Goal: Task Accomplishment & Management: Complete application form

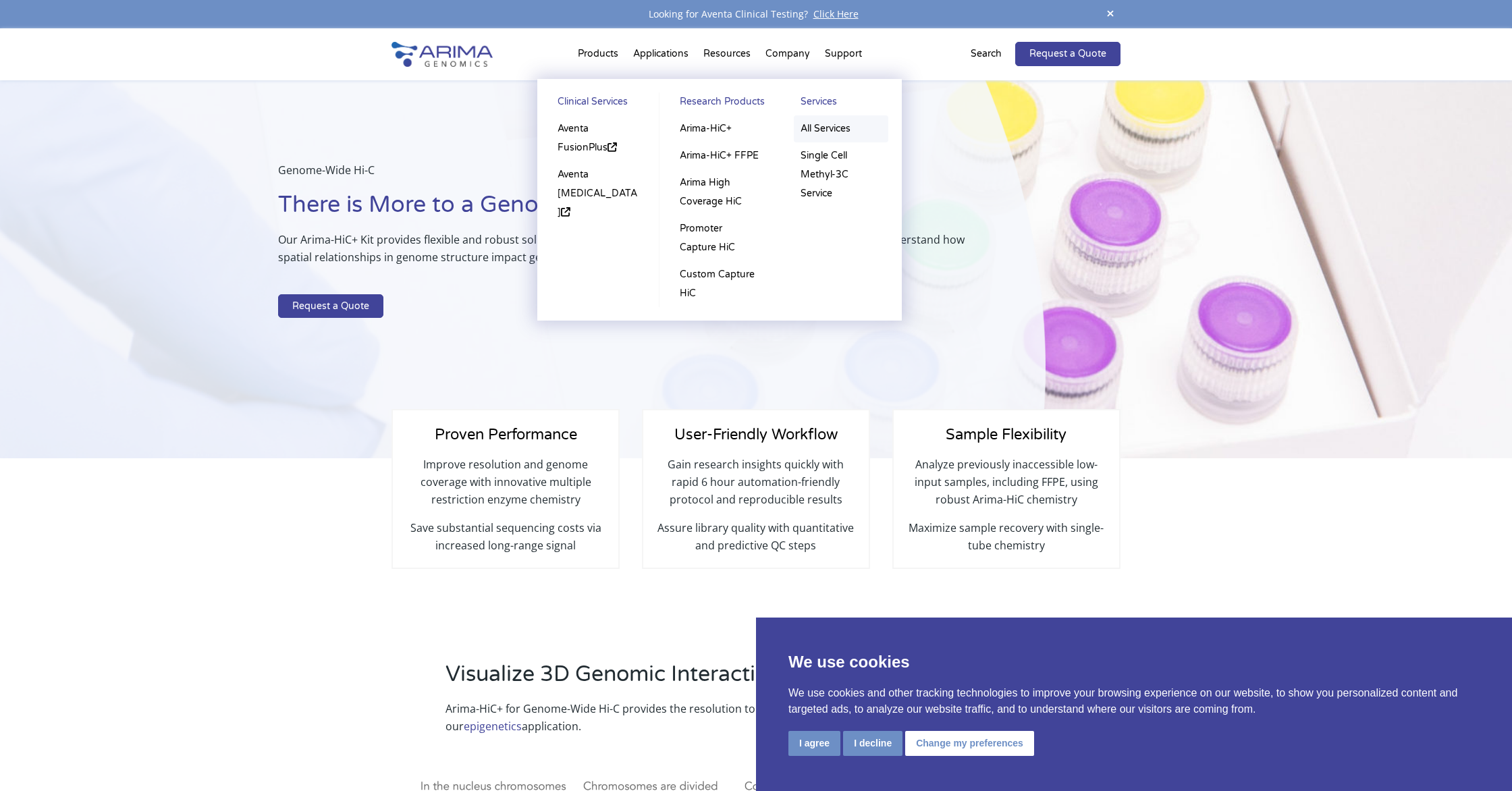
click at [827, 128] on link "All Services" at bounding box center [841, 129] width 95 height 27
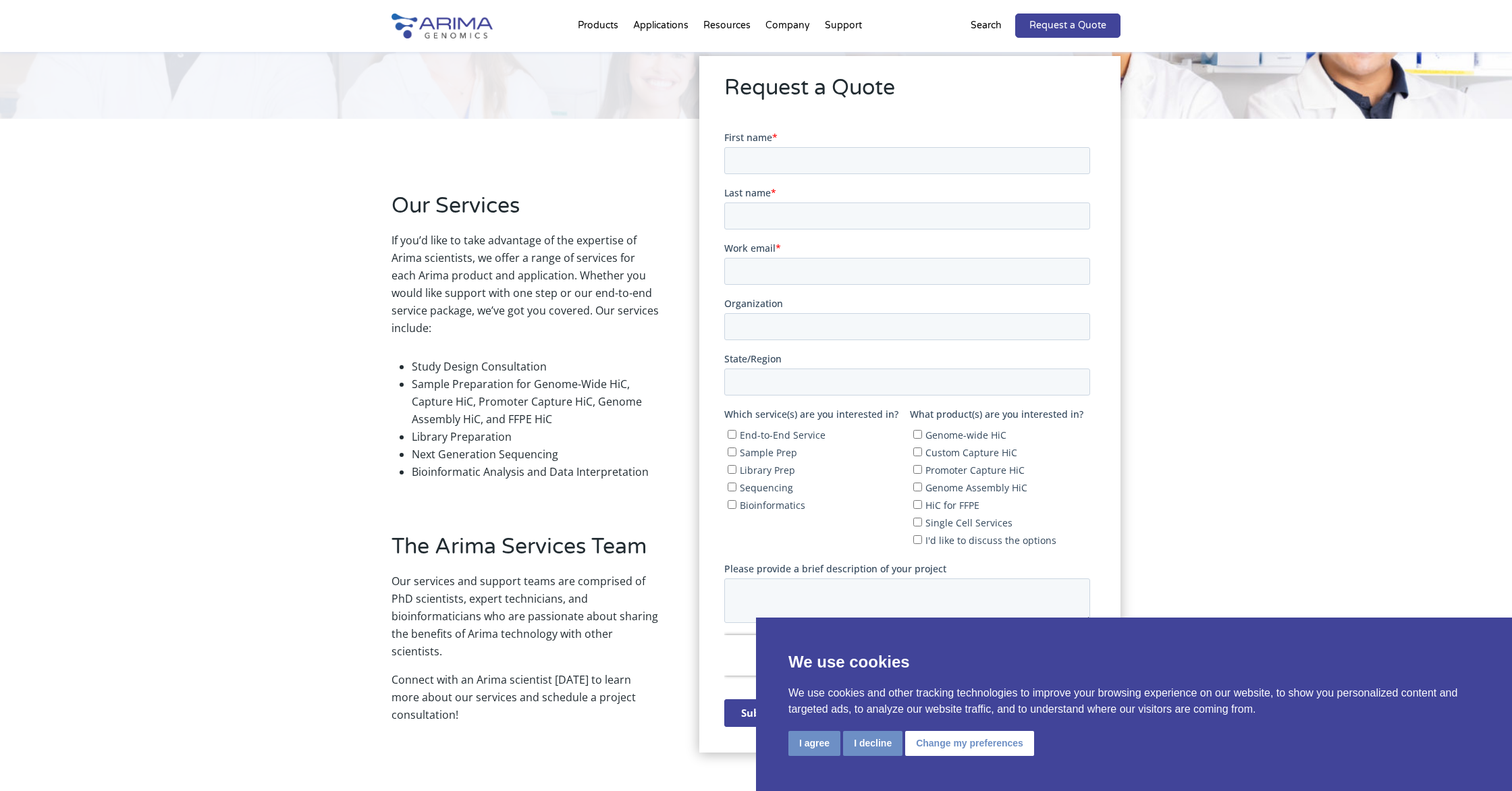
scroll to position [186, 0]
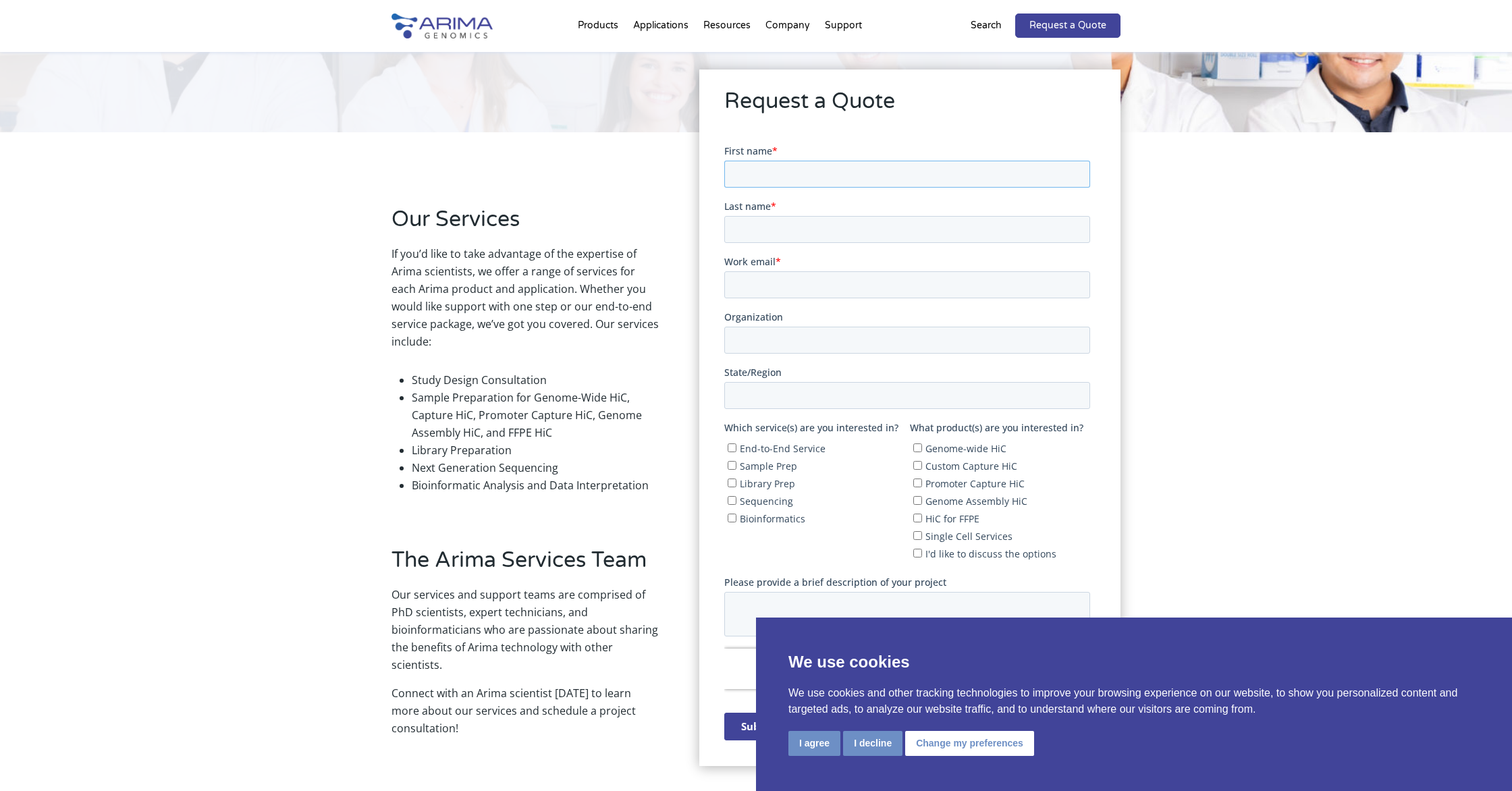
click at [756, 167] on input "First name *" at bounding box center [906, 173] width 366 height 27
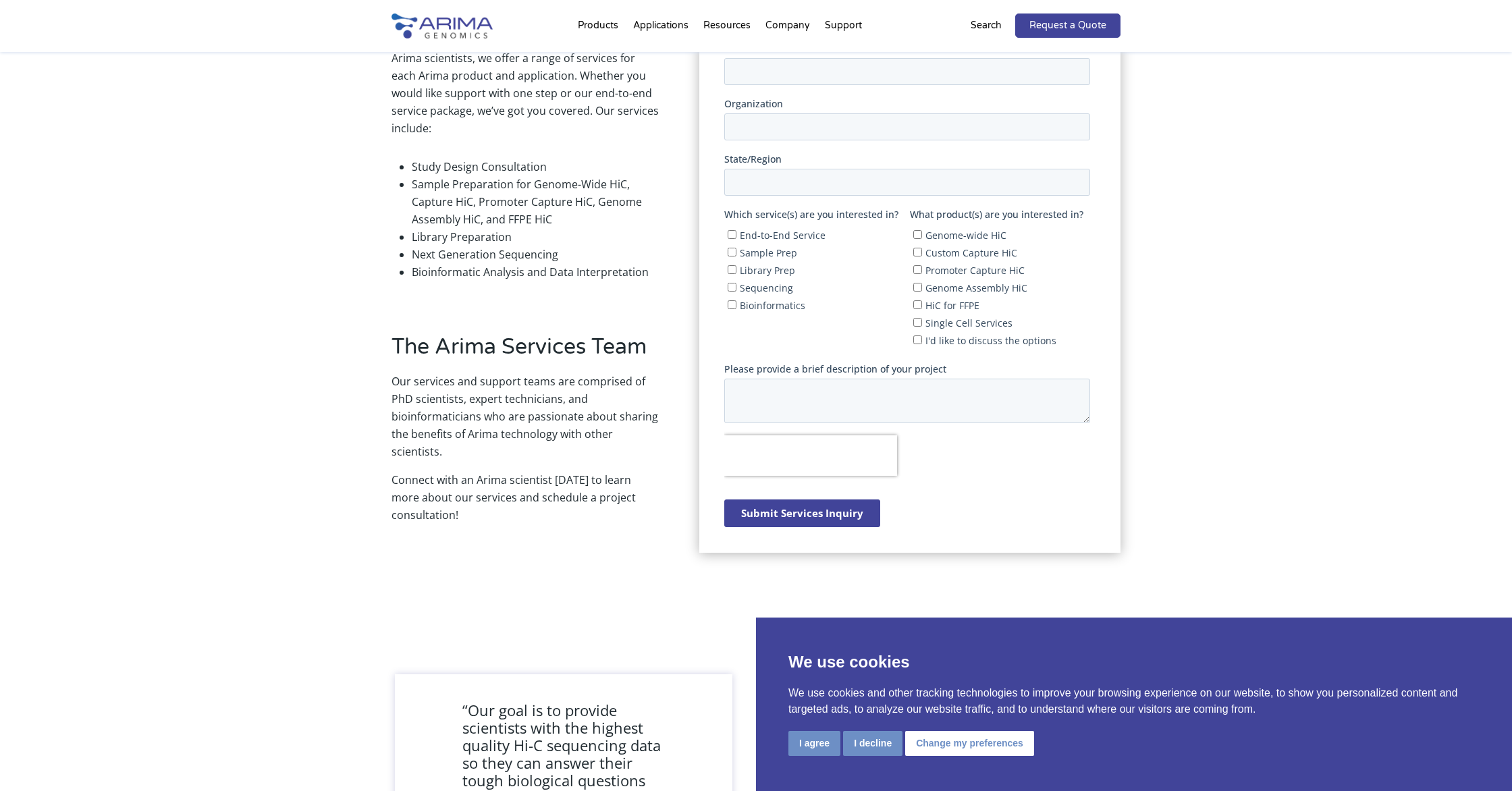
scroll to position [0, 0]
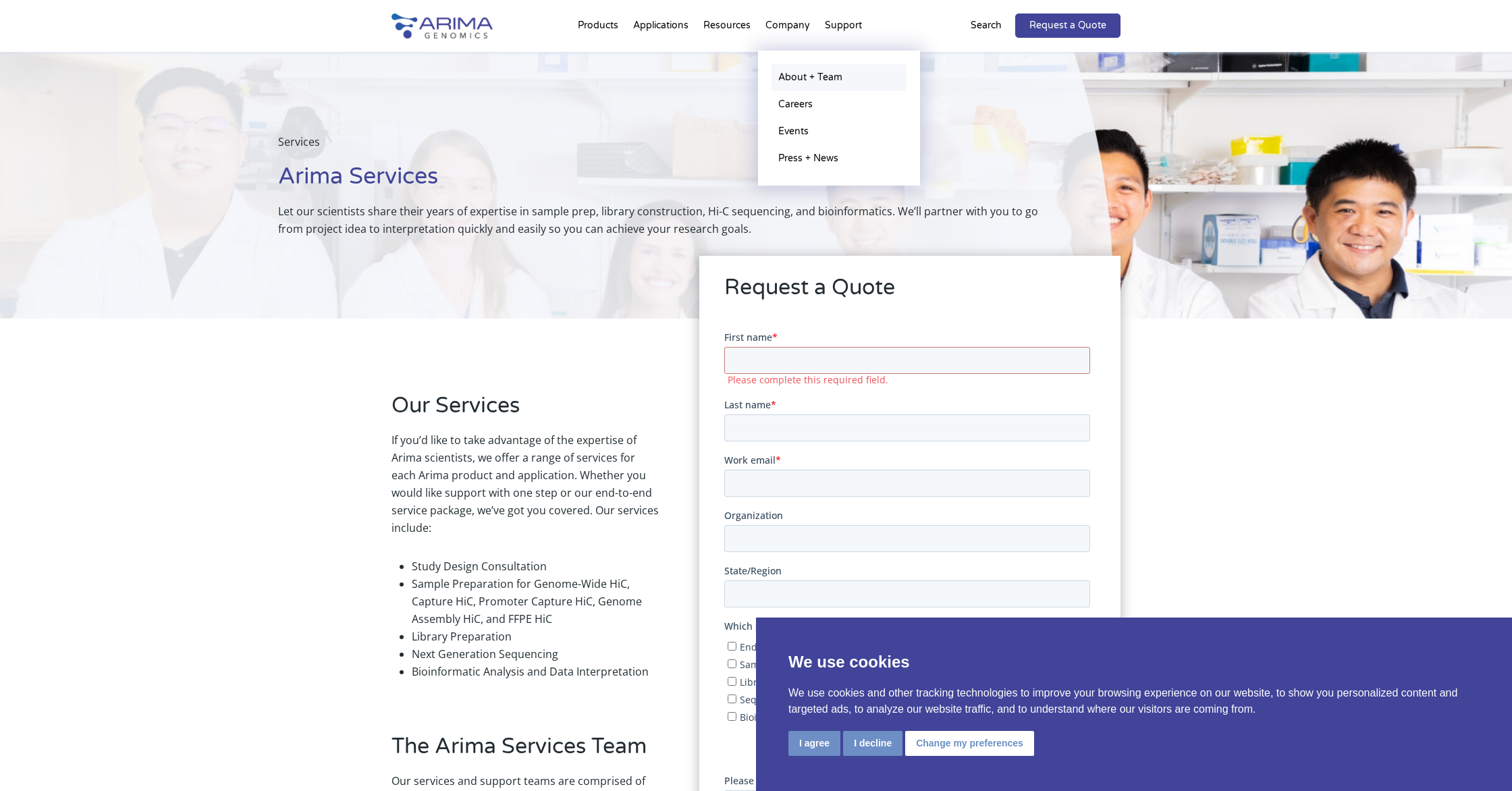
click at [797, 74] on link "About + Team" at bounding box center [838, 78] width 135 height 27
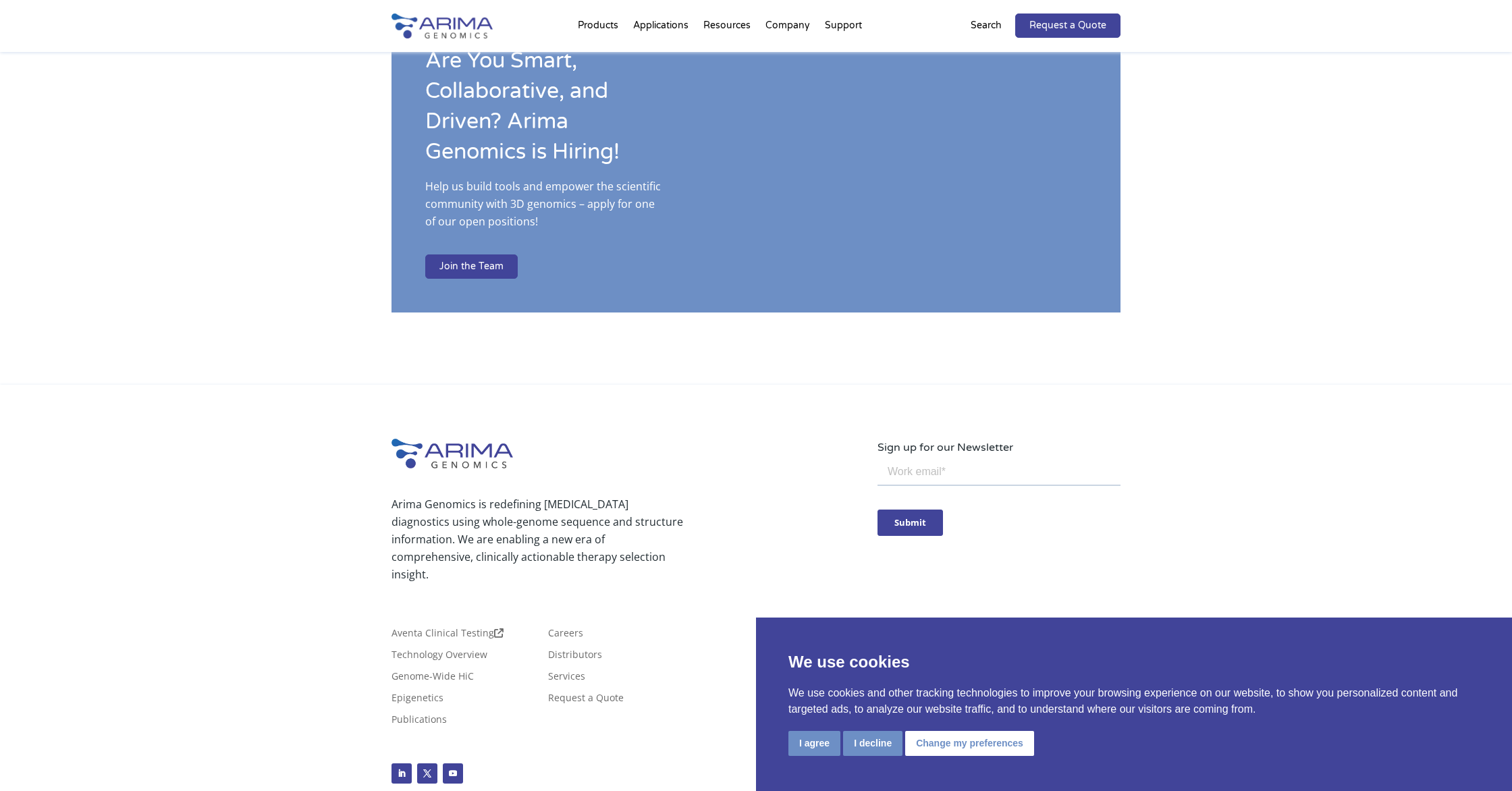
scroll to position [2150, 0]
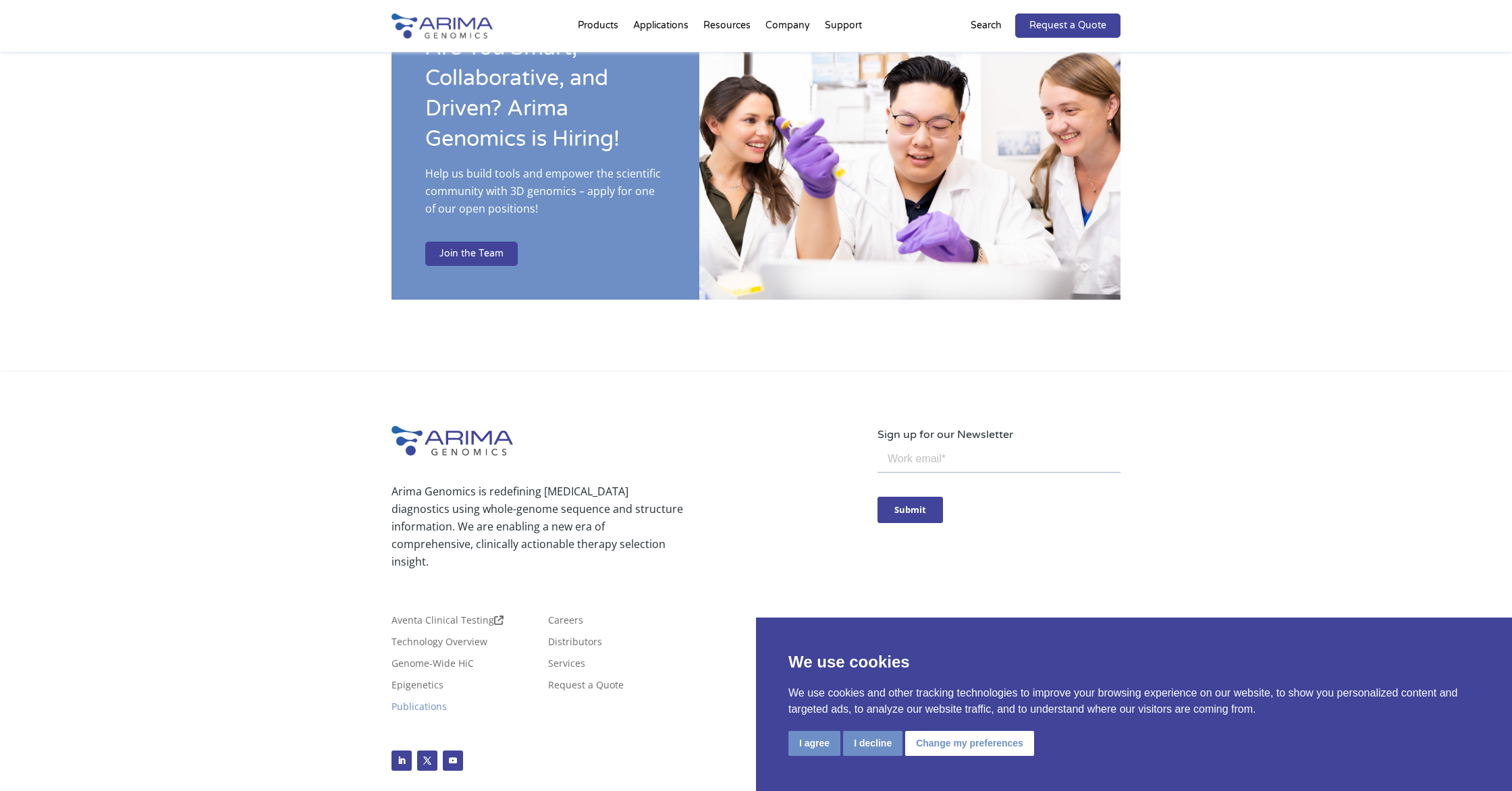
click at [447, 702] on link "Publications" at bounding box center [418, 709] width 55 height 15
click at [454, 659] on link "Genome-Wide HiC" at bounding box center [432, 666] width 82 height 15
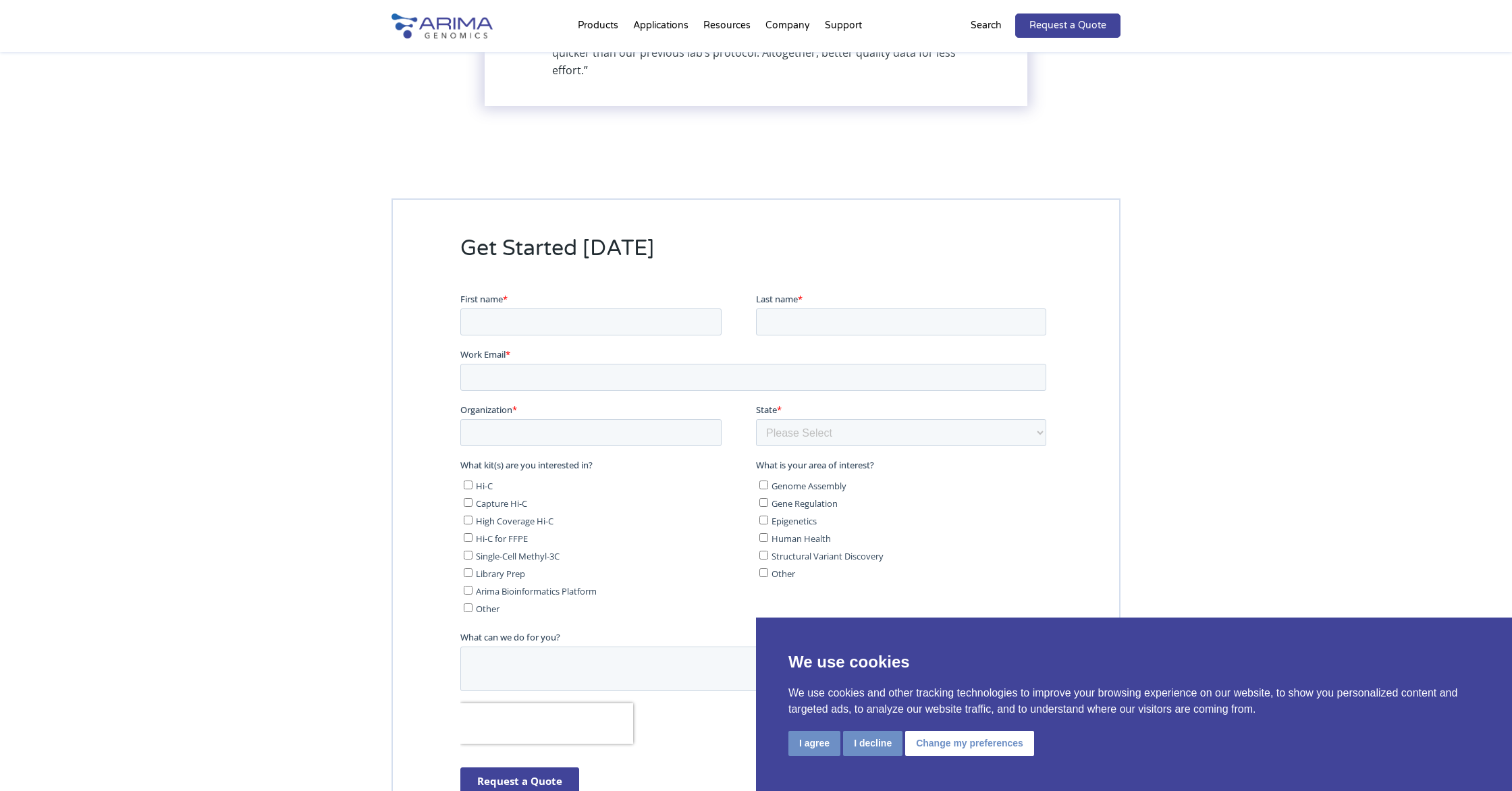
scroll to position [3216, 0]
click at [583, 317] on input "First name *" at bounding box center [591, 322] width 261 height 27
click at [620, 530] on ul "Hi-C Capture Hi-C High Coverage Hi-C Hi-C for FFPE Single-Cell Methyl-3C Librar…" at bounding box center [606, 546] width 291 height 140
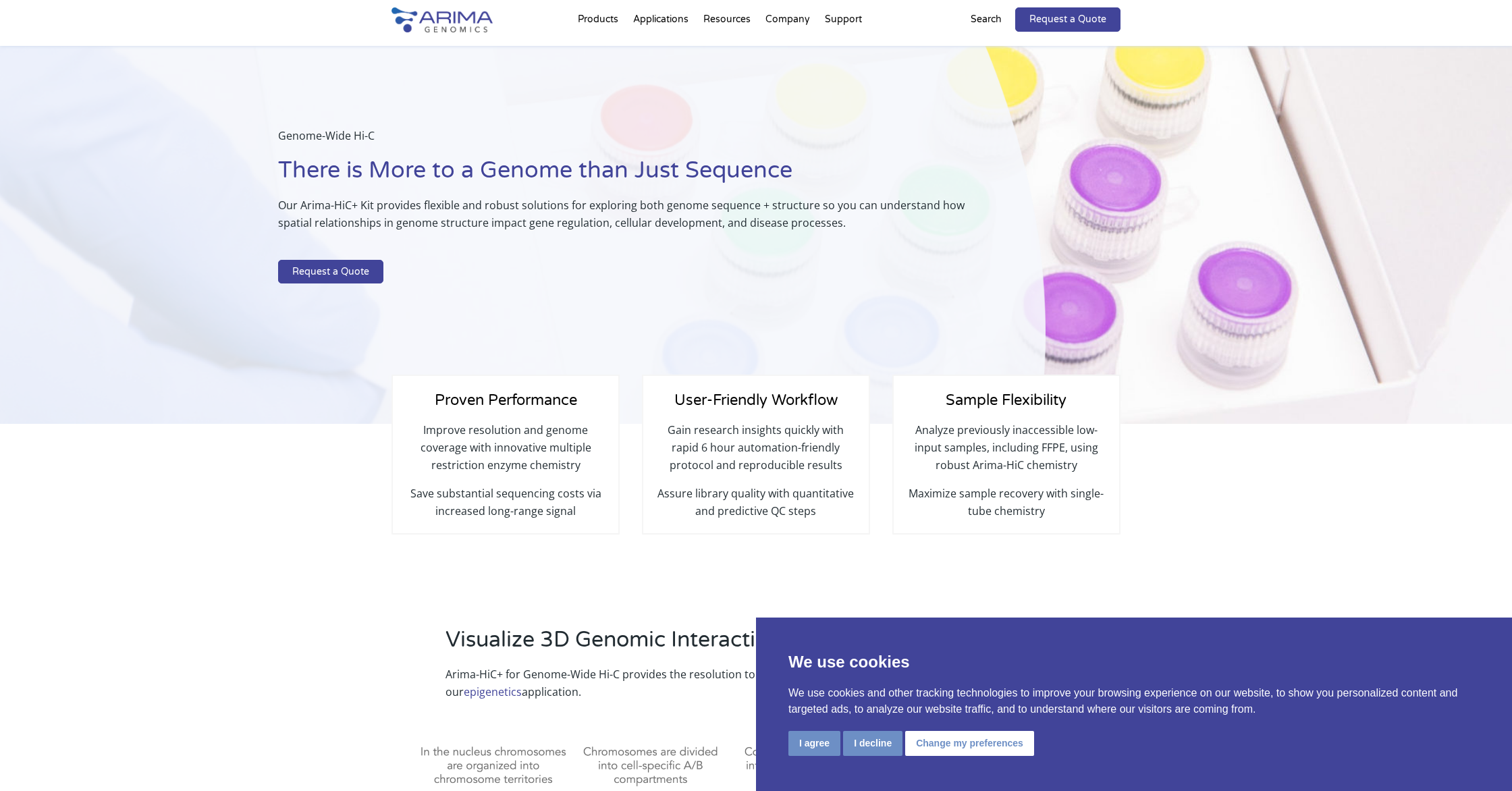
scroll to position [0, 0]
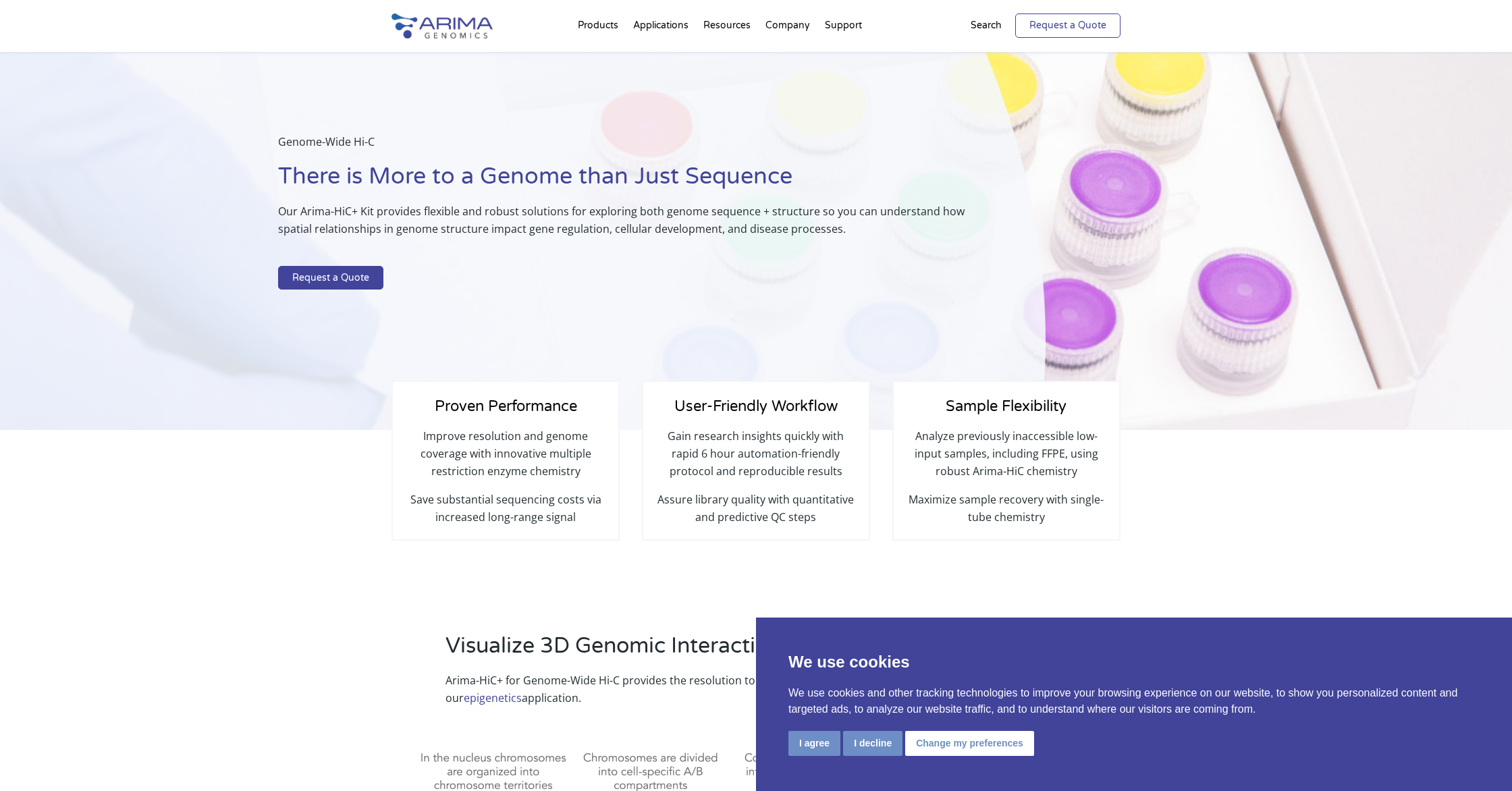
click at [1034, 26] on link "Request a Quote" at bounding box center [1068, 25] width 105 height 24
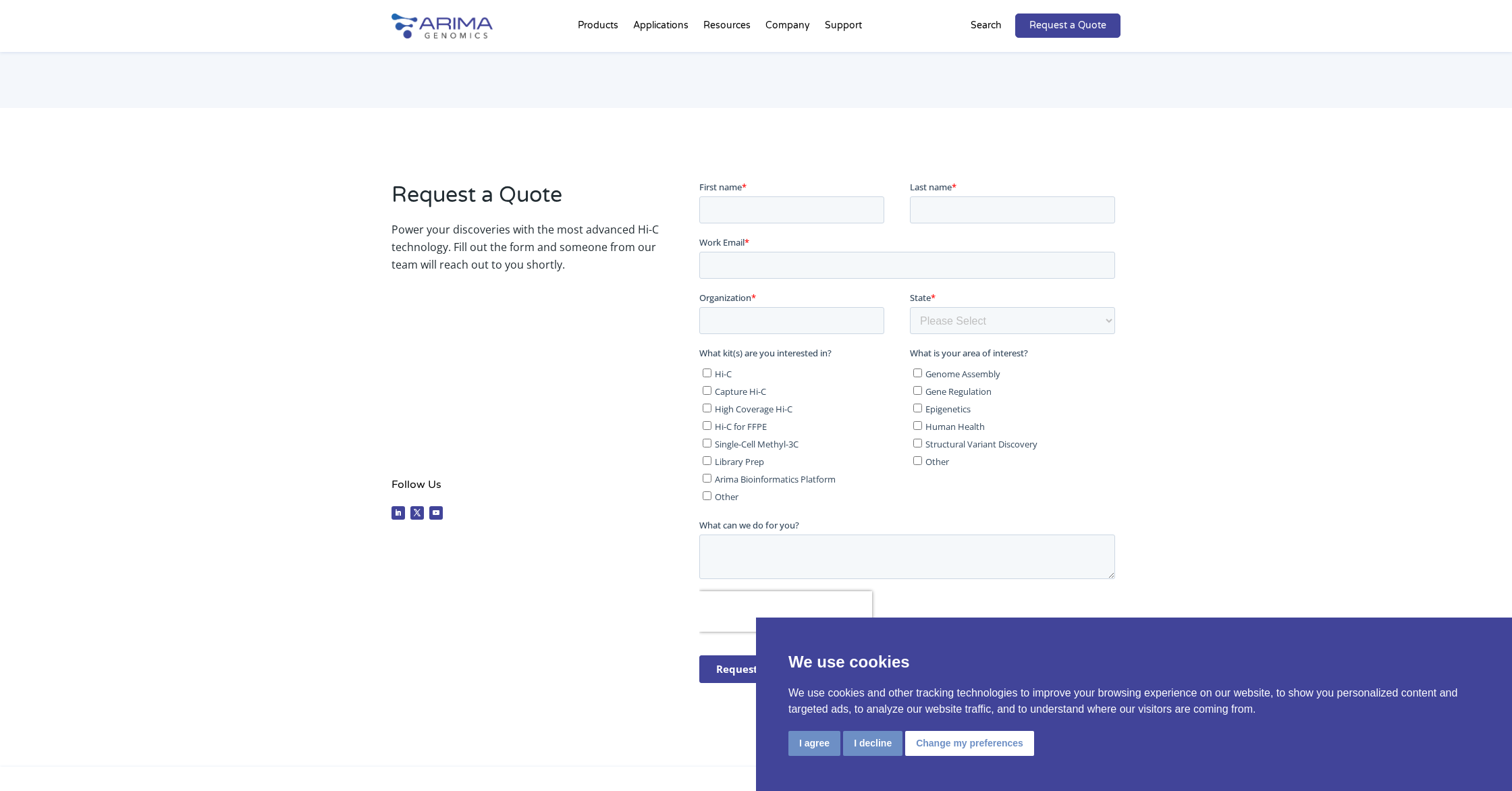
scroll to position [146, 0]
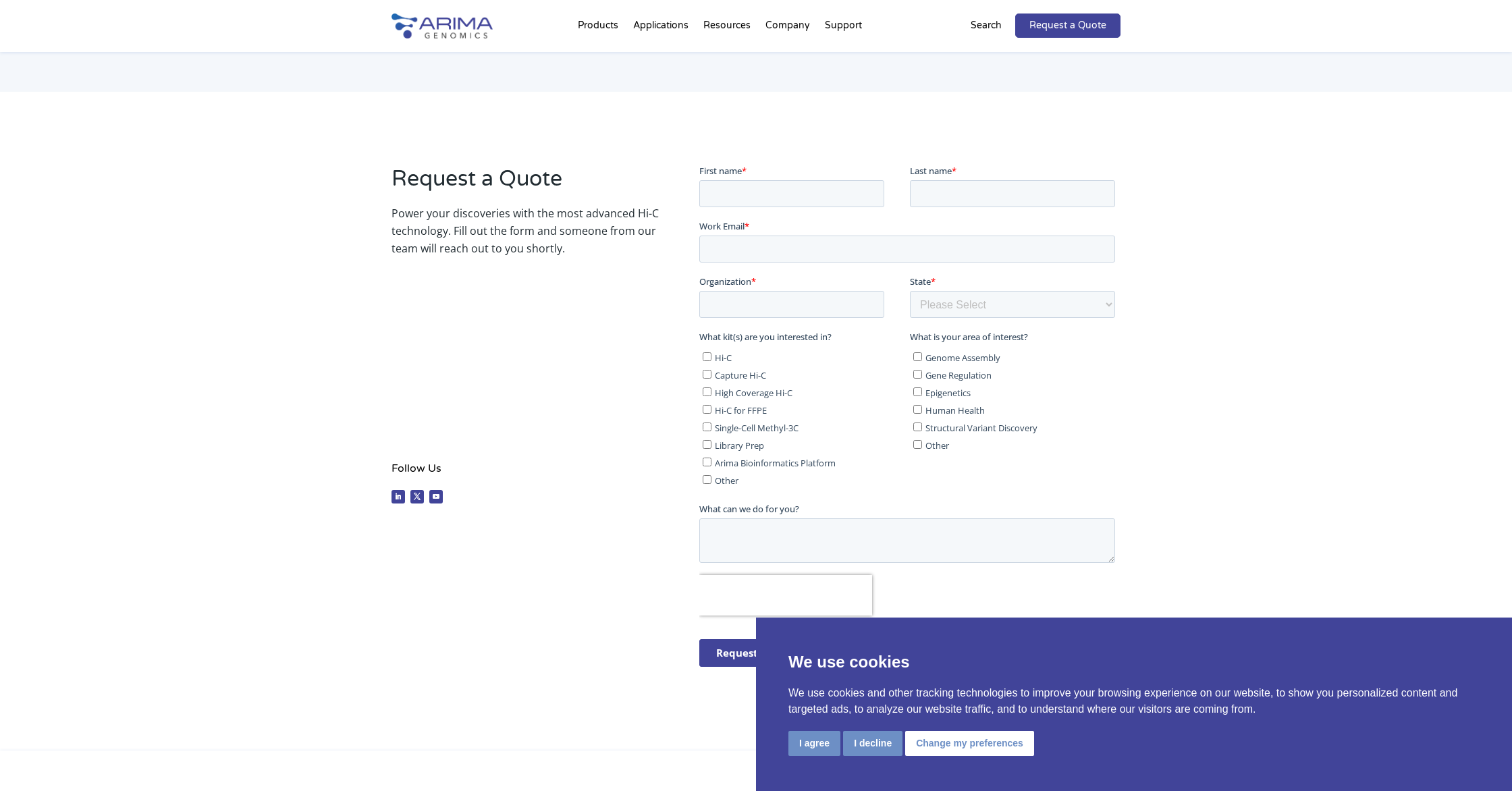
click at [705, 461] on input "Arima Bioinformatics Platform" at bounding box center [706, 461] width 9 height 9
checkbox input "true"
click at [705, 443] on input "Library Prep" at bounding box center [706, 444] width 9 height 9
checkbox input "true"
click at [704, 356] on input "Hi-C" at bounding box center [706, 356] width 9 height 9
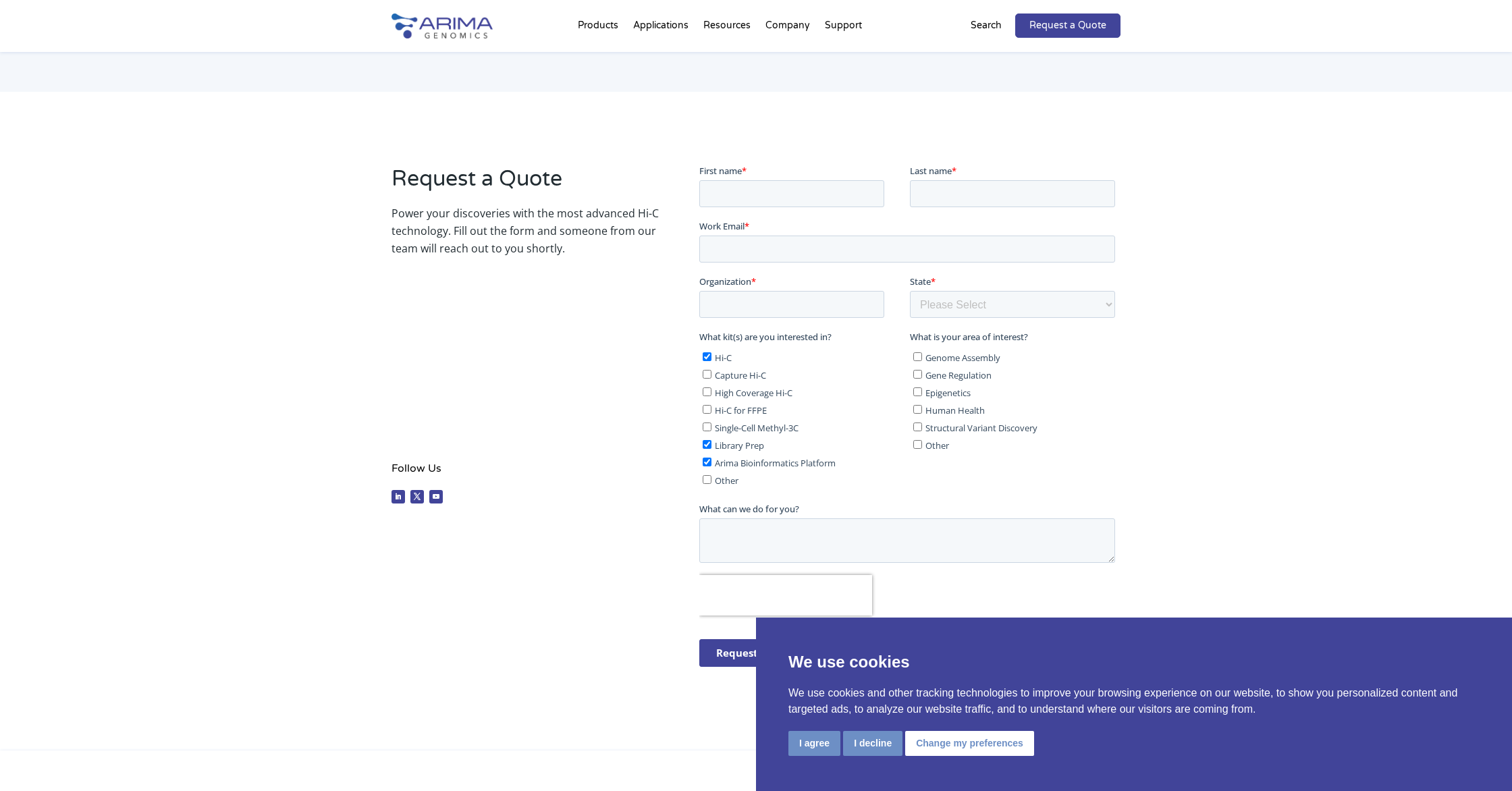
checkbox input "true"
click at [916, 376] on input "Gene Regulation" at bounding box center [917, 373] width 9 height 9
checkbox input "true"
click at [919, 391] on input "Epigenetics" at bounding box center [917, 391] width 9 height 9
checkbox input "true"
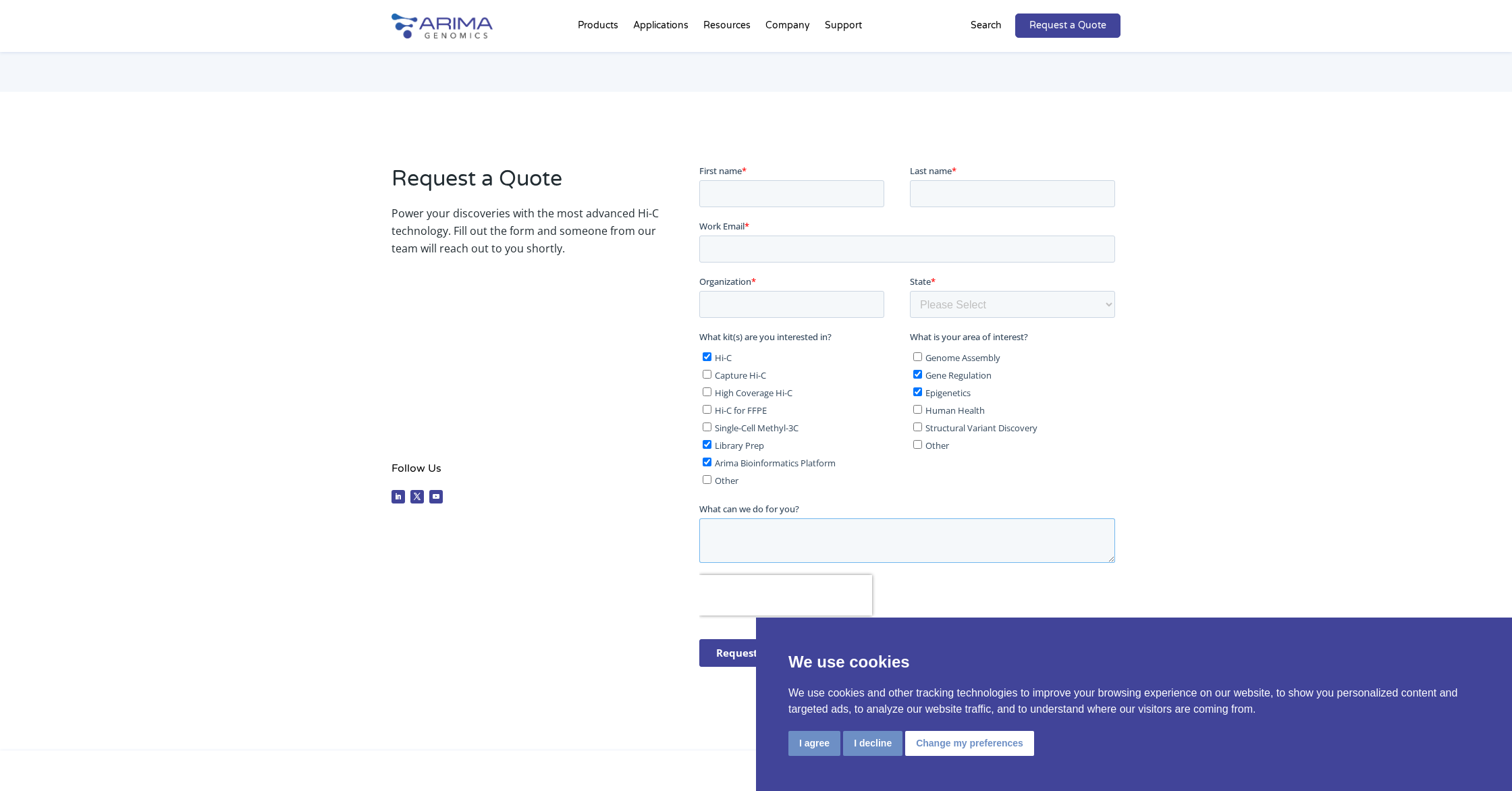
click at [728, 527] on textarea "What can we do for you?" at bounding box center [906, 540] width 416 height 44
type textarea "I am interested in Hi-C service (i can provide the cells fixed):"
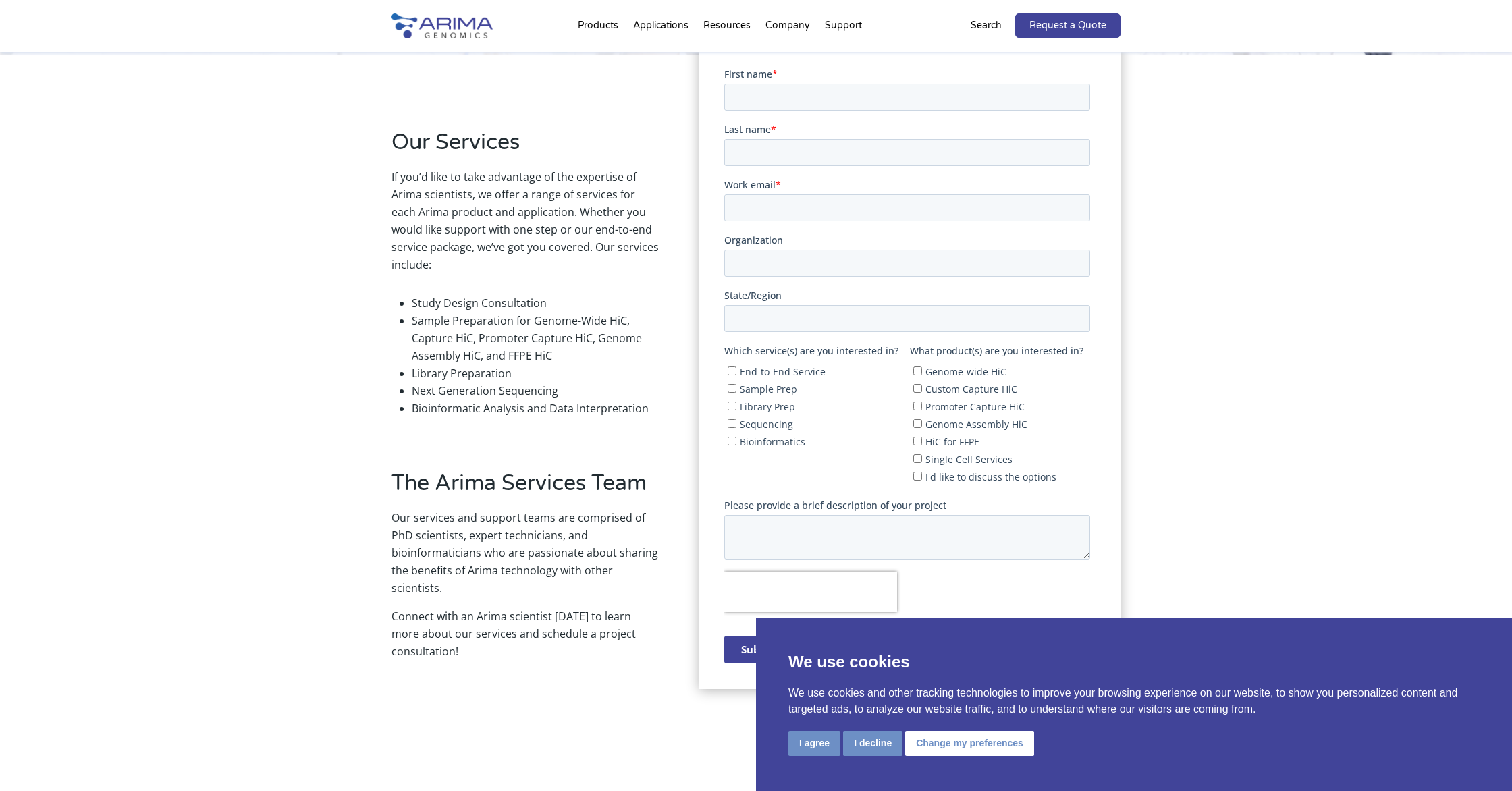
scroll to position [298, 0]
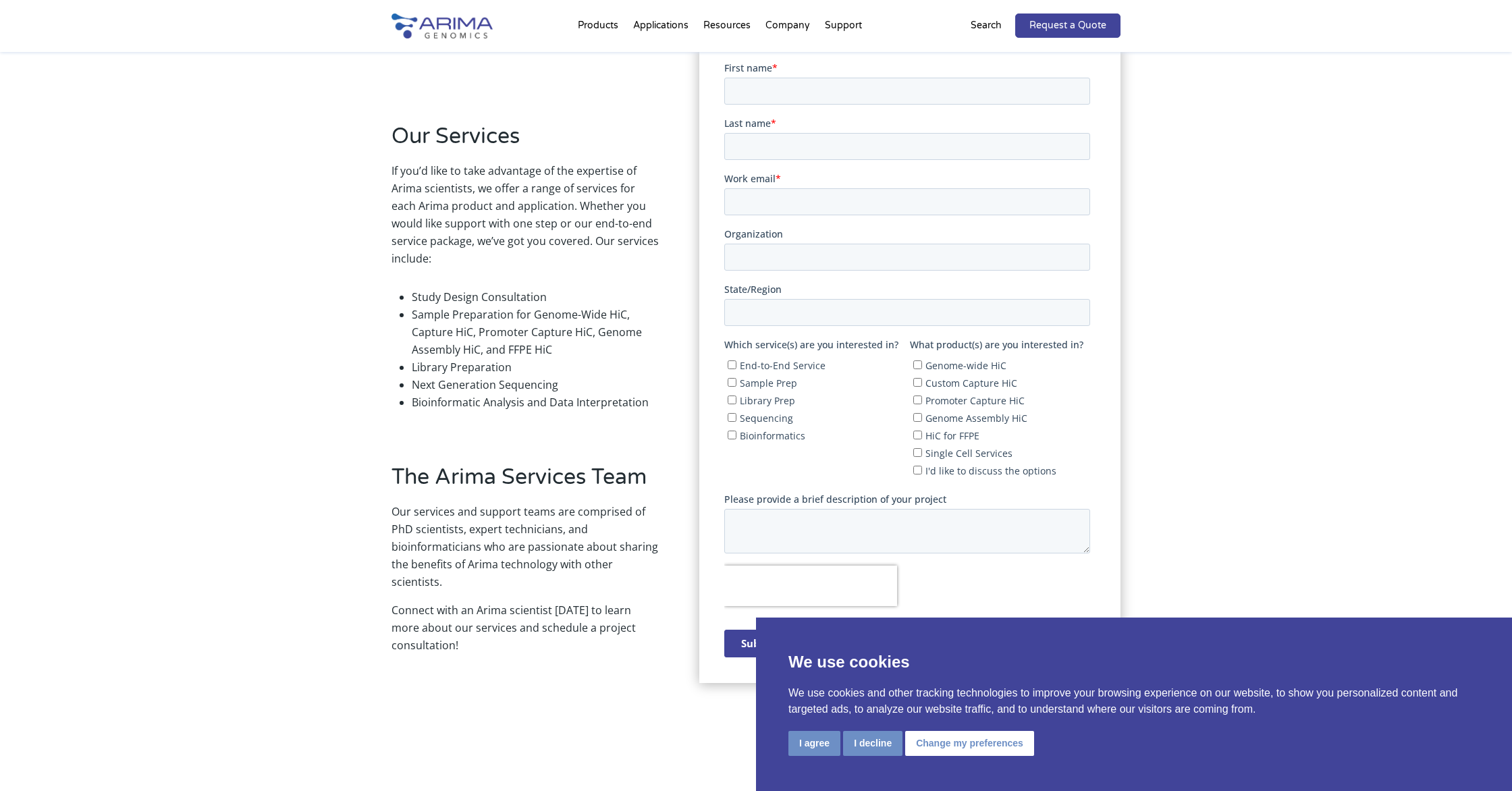
click at [732, 381] on input "Sample Prep" at bounding box center [731, 381] width 9 height 9
checkbox input "true"
click at [730, 401] on input "Library Prep" at bounding box center [731, 399] width 9 height 9
checkbox input "true"
click at [733, 432] on input "Bioinformatics" at bounding box center [731, 434] width 9 height 9
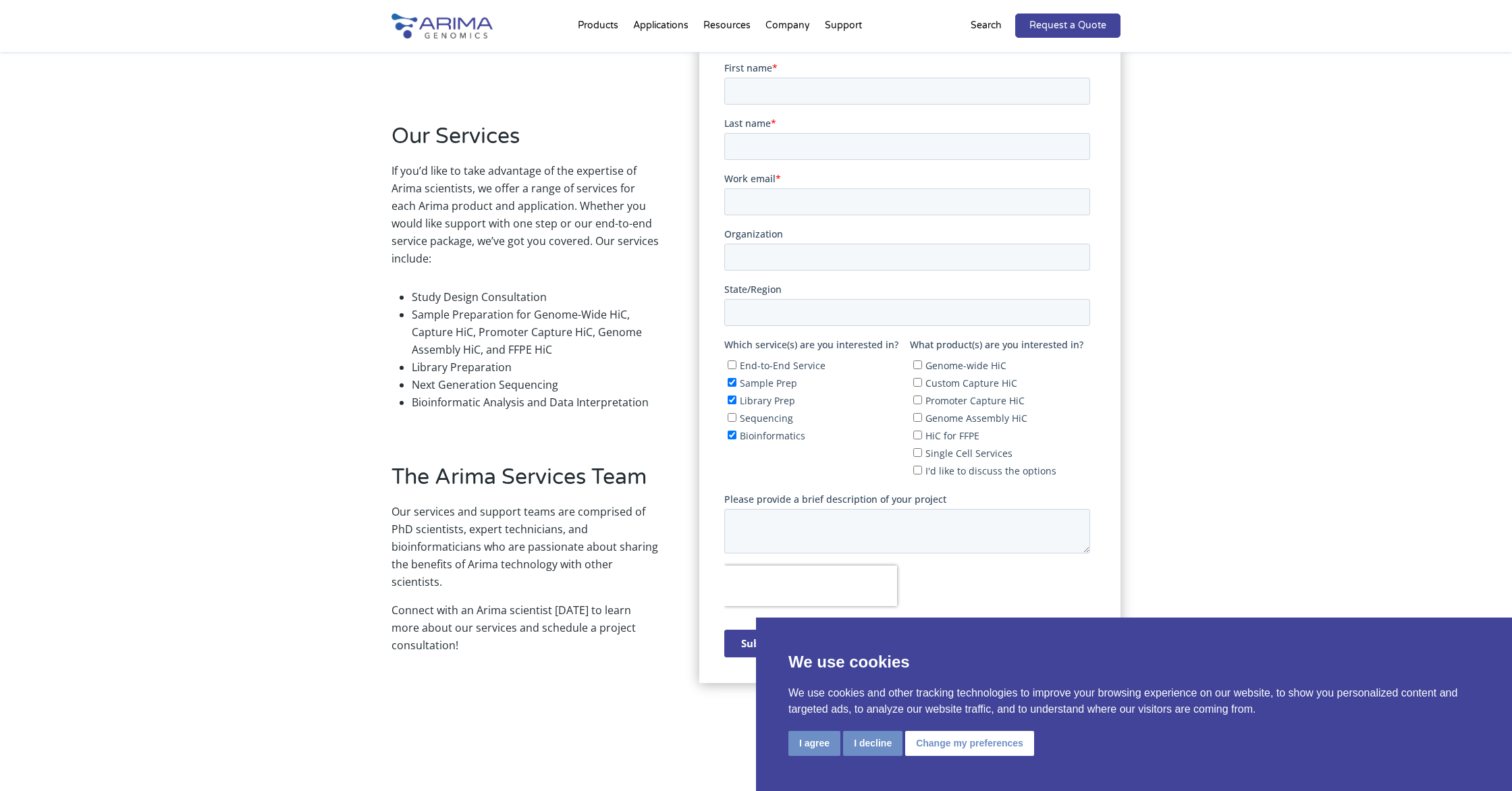
checkbox input "true"
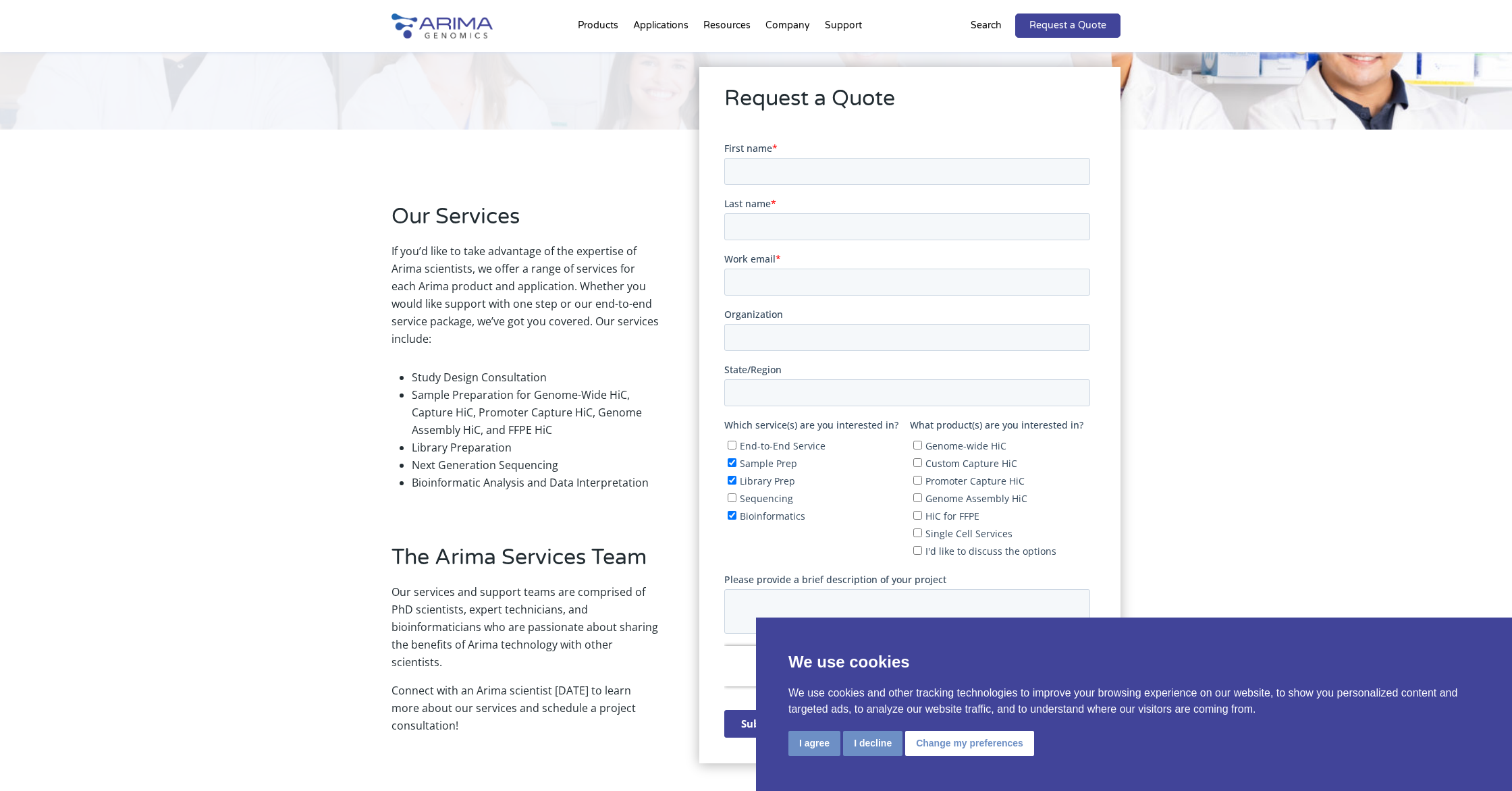
scroll to position [217, 0]
click at [768, 172] on input "First name *" at bounding box center [906, 172] width 366 height 27
click at [781, 175] on input "First name *" at bounding box center [906, 172] width 366 height 27
type input "Ageliki"
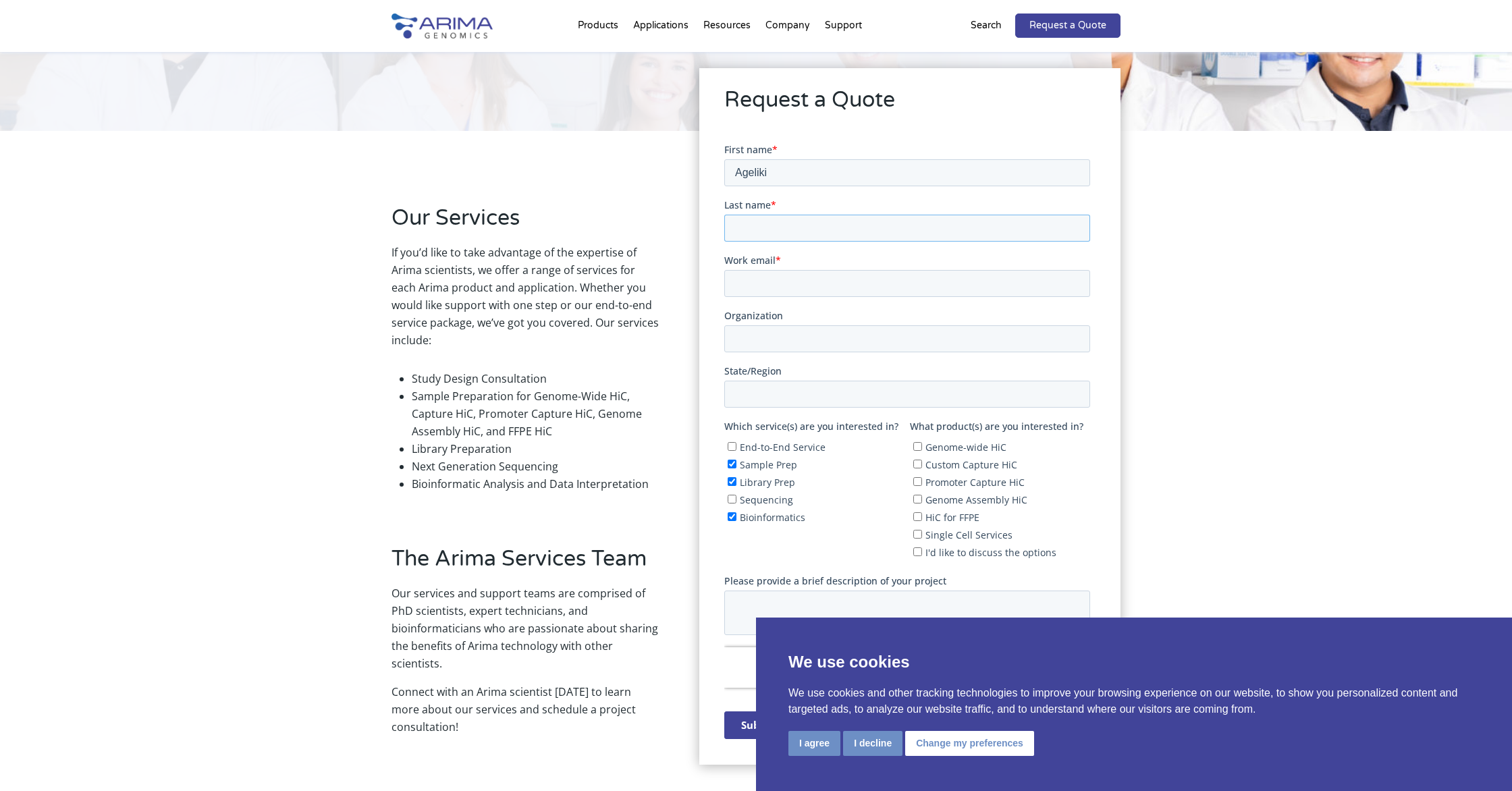
click at [750, 227] on input "Last name *" at bounding box center [906, 227] width 366 height 27
type input "[PERSON_NAME]"
click at [742, 271] on input "Work email *" at bounding box center [906, 282] width 366 height 27
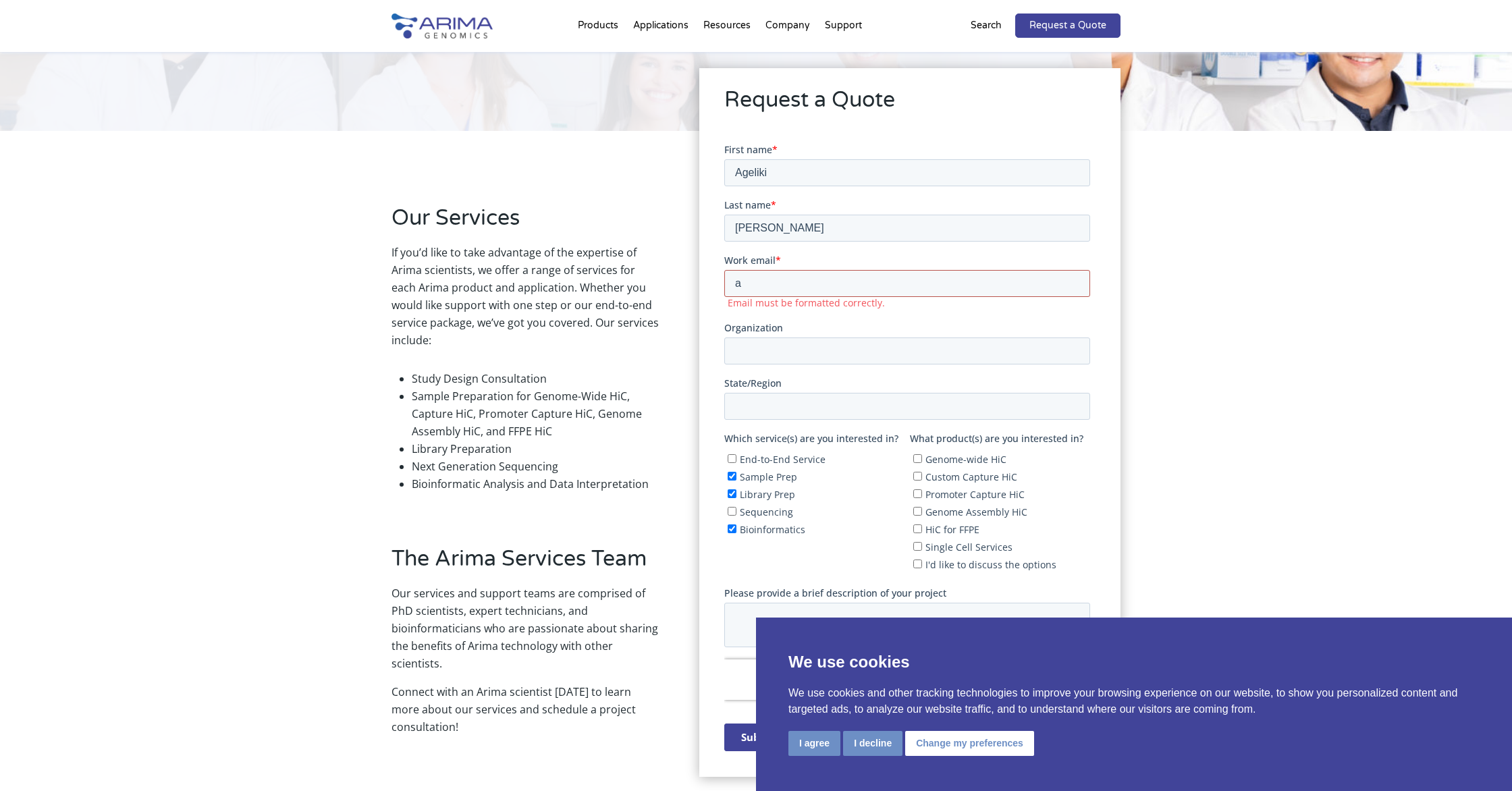
type input "[EMAIL_ADDRESS][DOMAIN_NAME]"
type input "Genetics"
type input "NC"
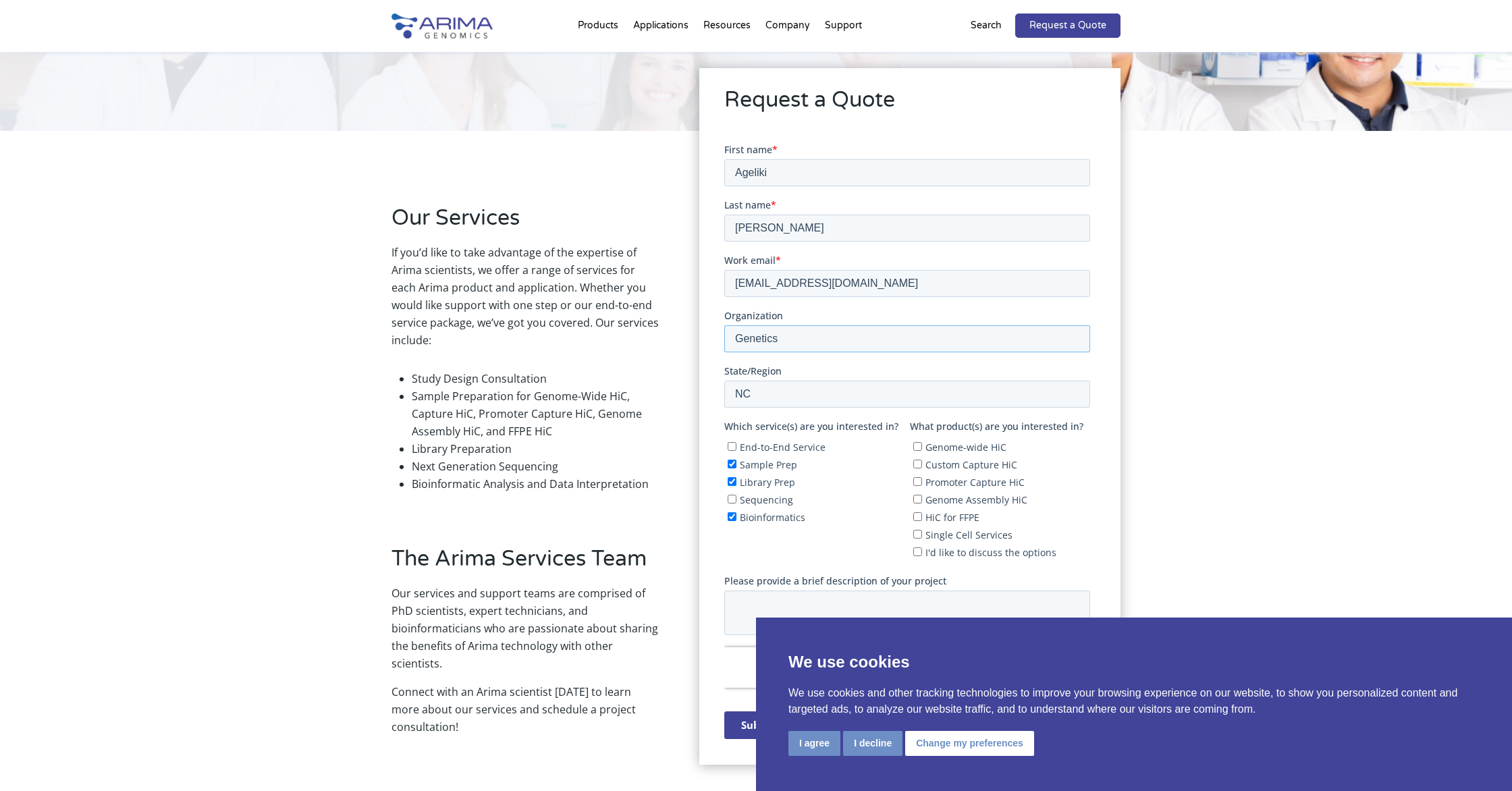
drag, startPoint x: 798, startPoint y: 341, endPoint x: 733, endPoint y: 334, distance: 65.4
click at [733, 334] on input "Genetics" at bounding box center [906, 338] width 366 height 27
type input "[GEOGRAPHIC_DATA]"
click at [848, 462] on label "Sample Prep" at bounding box center [815, 464] width 177 height 13
click at [736, 462] on input "Sample Prep" at bounding box center [731, 464] width 9 height 9
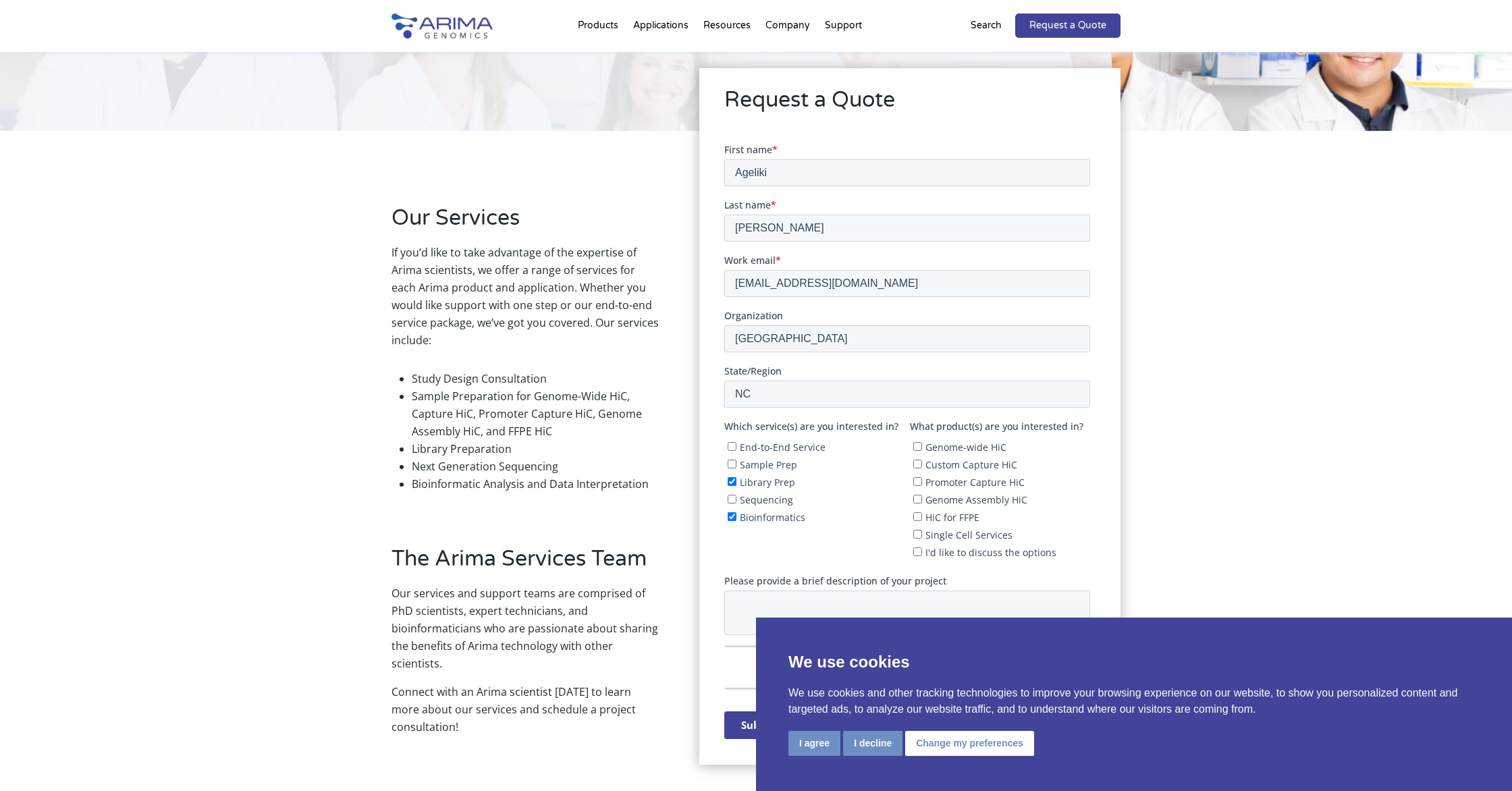
click at [733, 461] on input "Sample Prep" at bounding box center [731, 464] width 9 height 9
checkbox input "true"
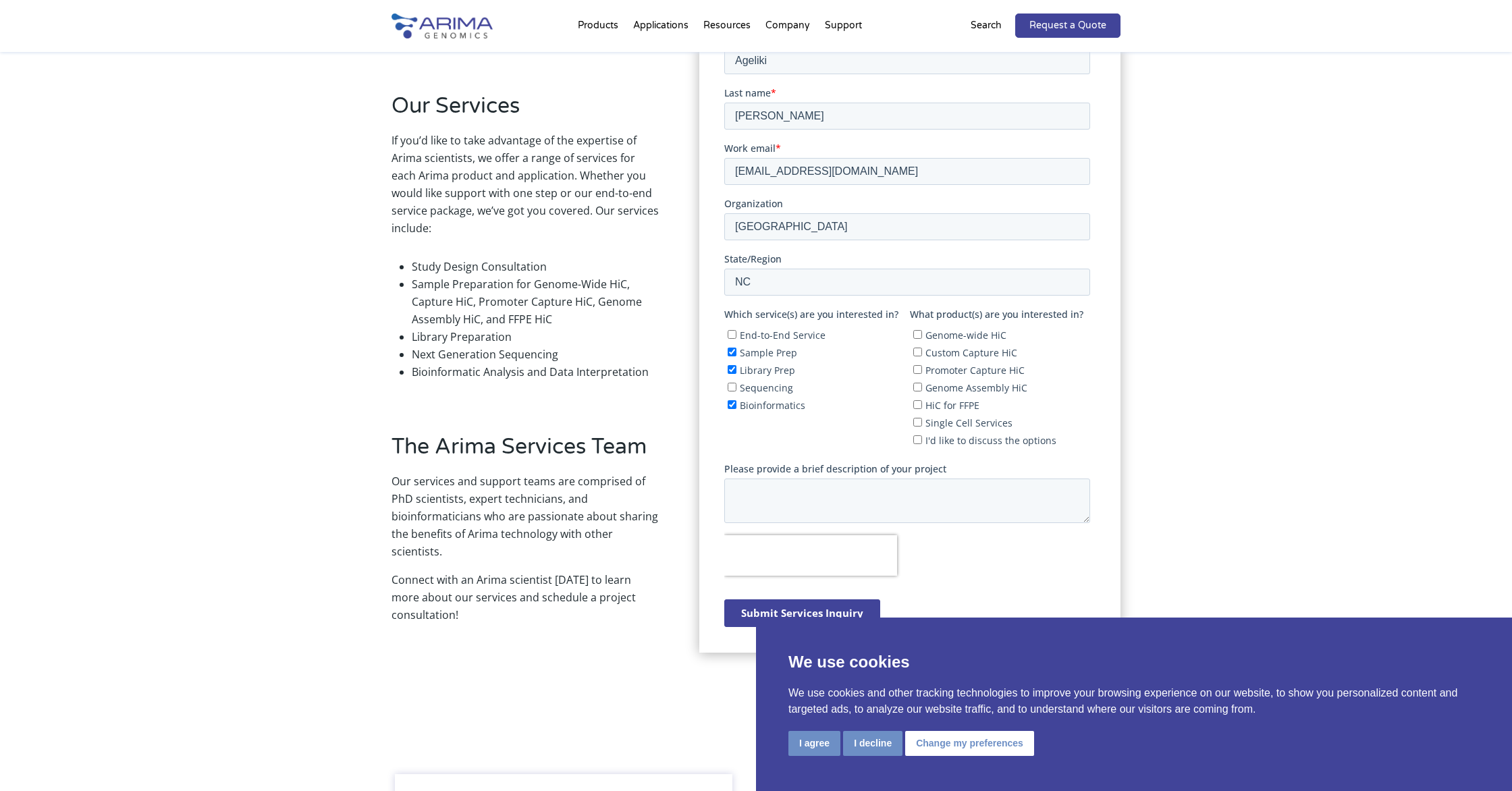
scroll to position [327, 0]
click at [793, 479] on textarea "Please provide a brief description of your project" at bounding box center [906, 501] width 366 height 44
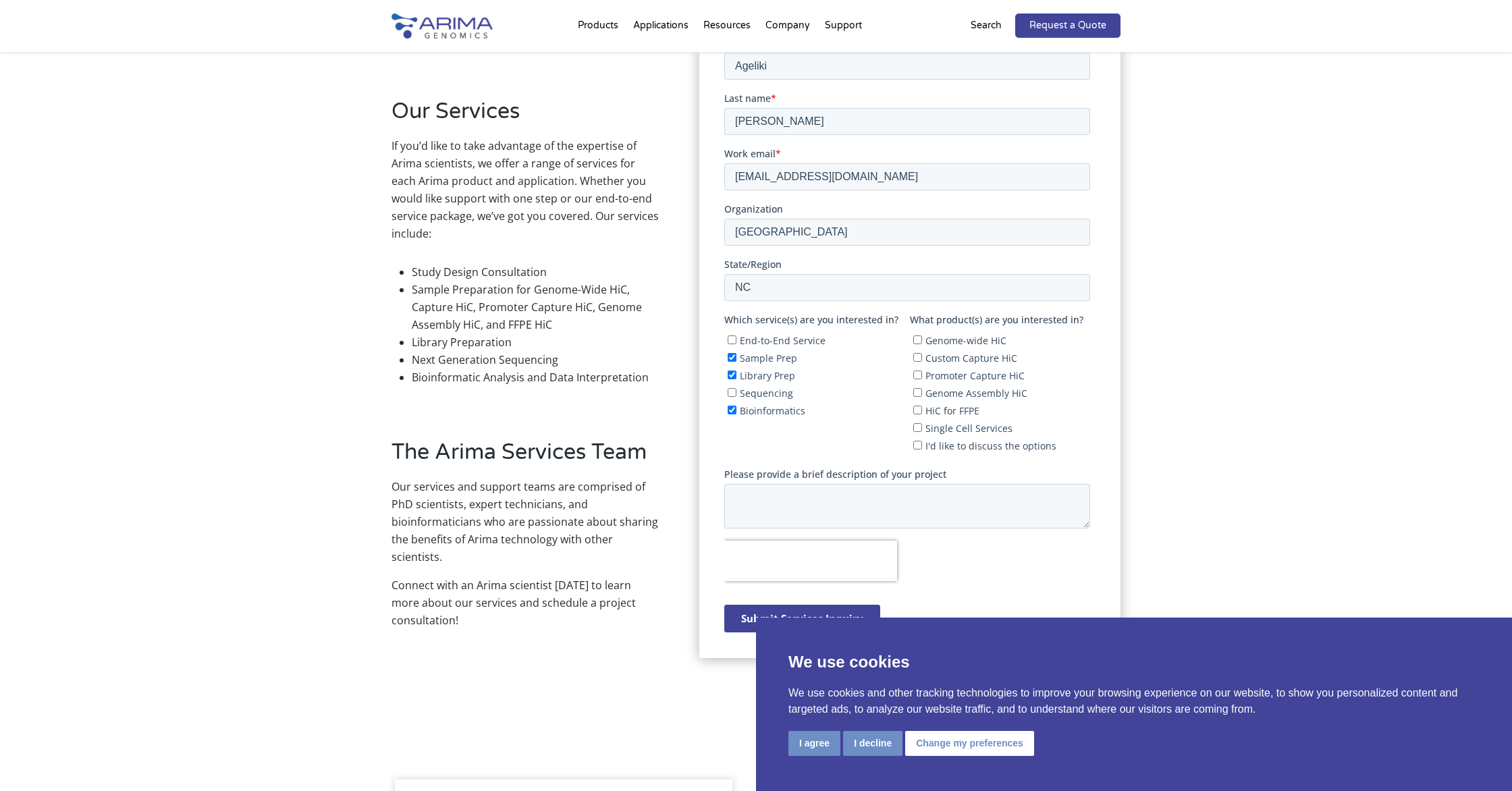
click at [914, 339] on input "Genome-wide HiC" at bounding box center [917, 339] width 9 height 9
checkbox input "true"
click at [763, 485] on textarea "Please provide a brief description of your project" at bounding box center [906, 506] width 366 height 44
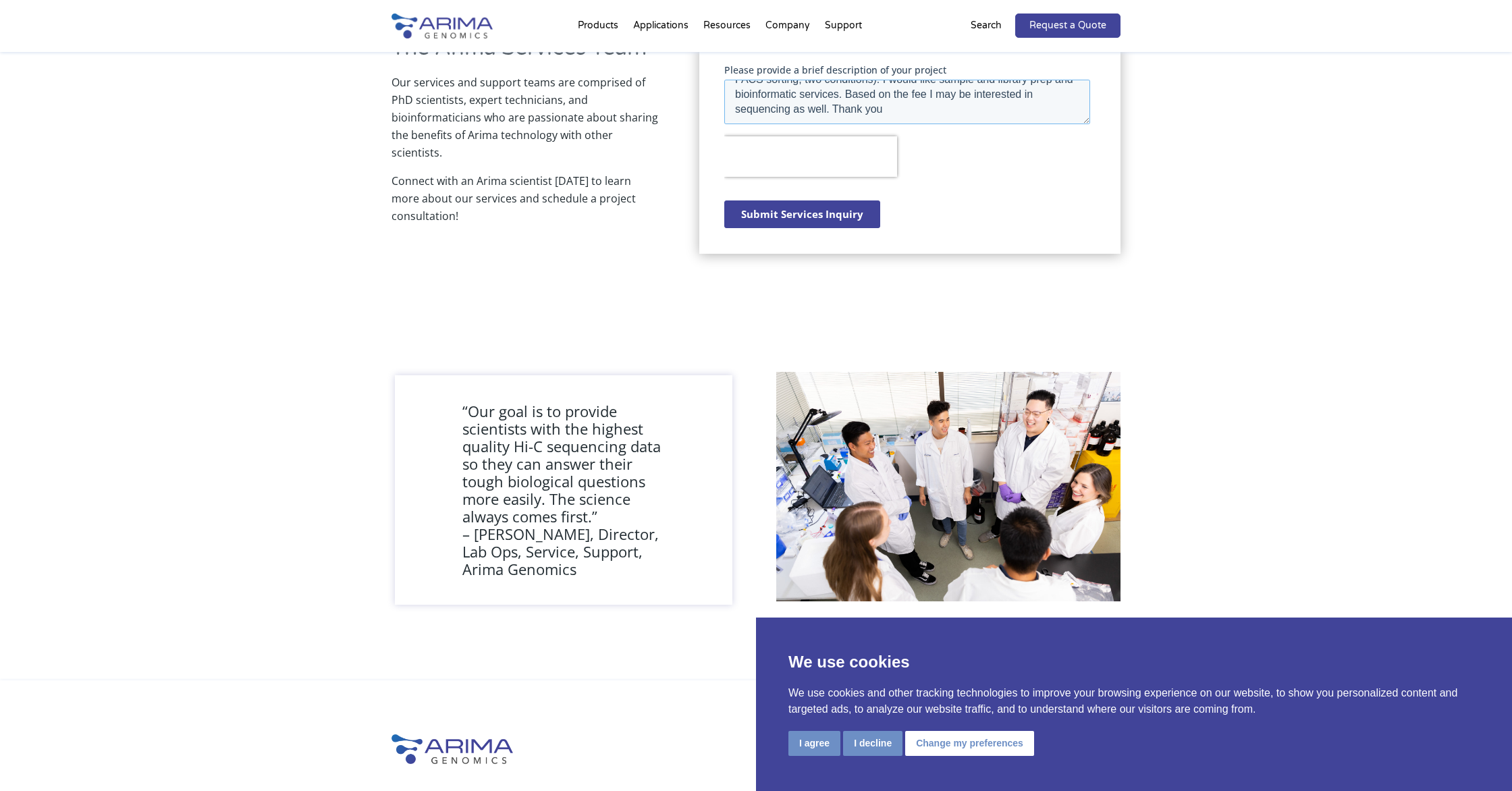
scroll to position [730, 0]
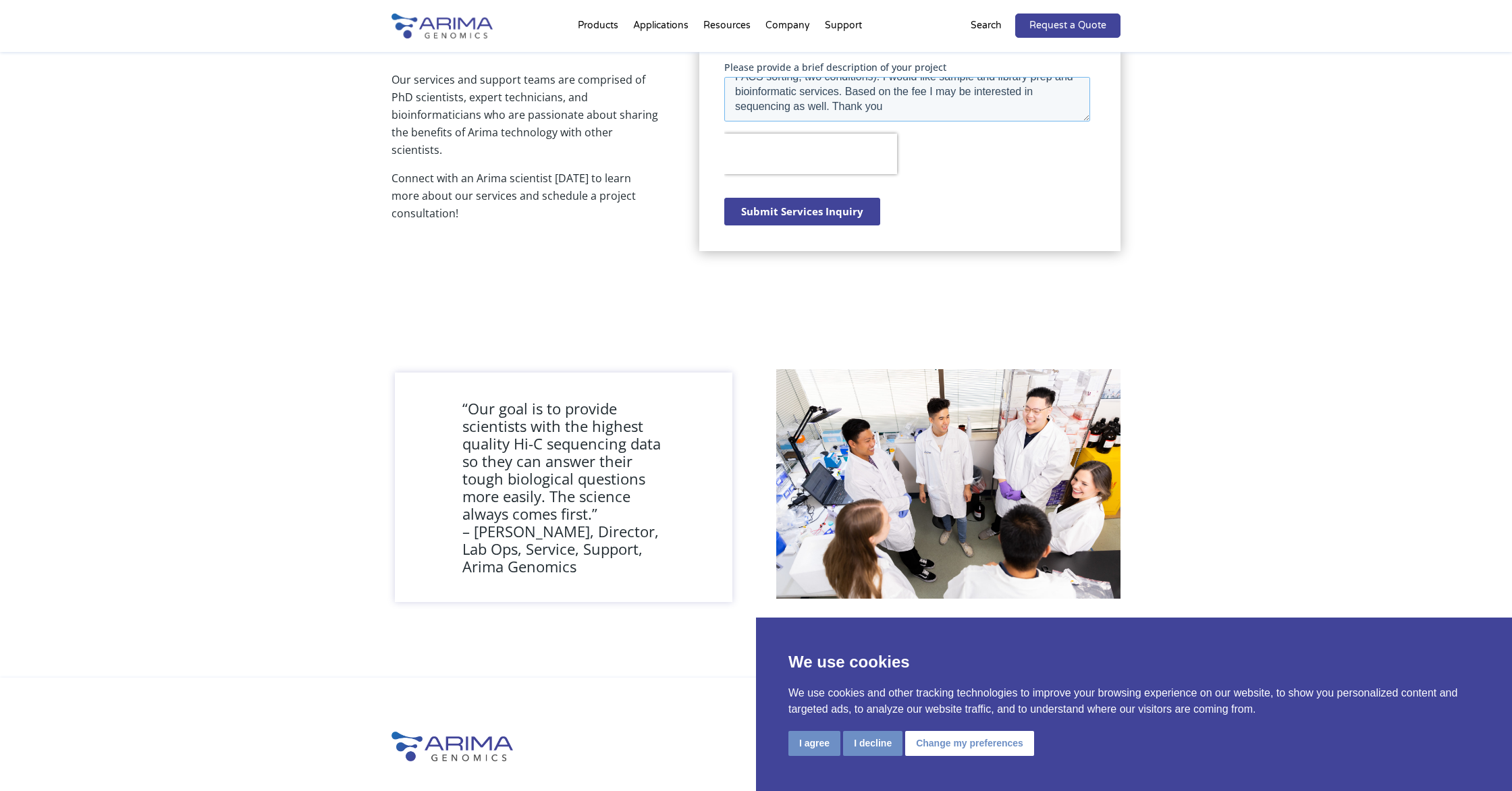
type textarea "Hi I am interested in HiC service (primary murine cells, obtained by FACS sorti…"
click at [794, 210] on input "Submit Services Inquiry" at bounding box center [801, 211] width 156 height 27
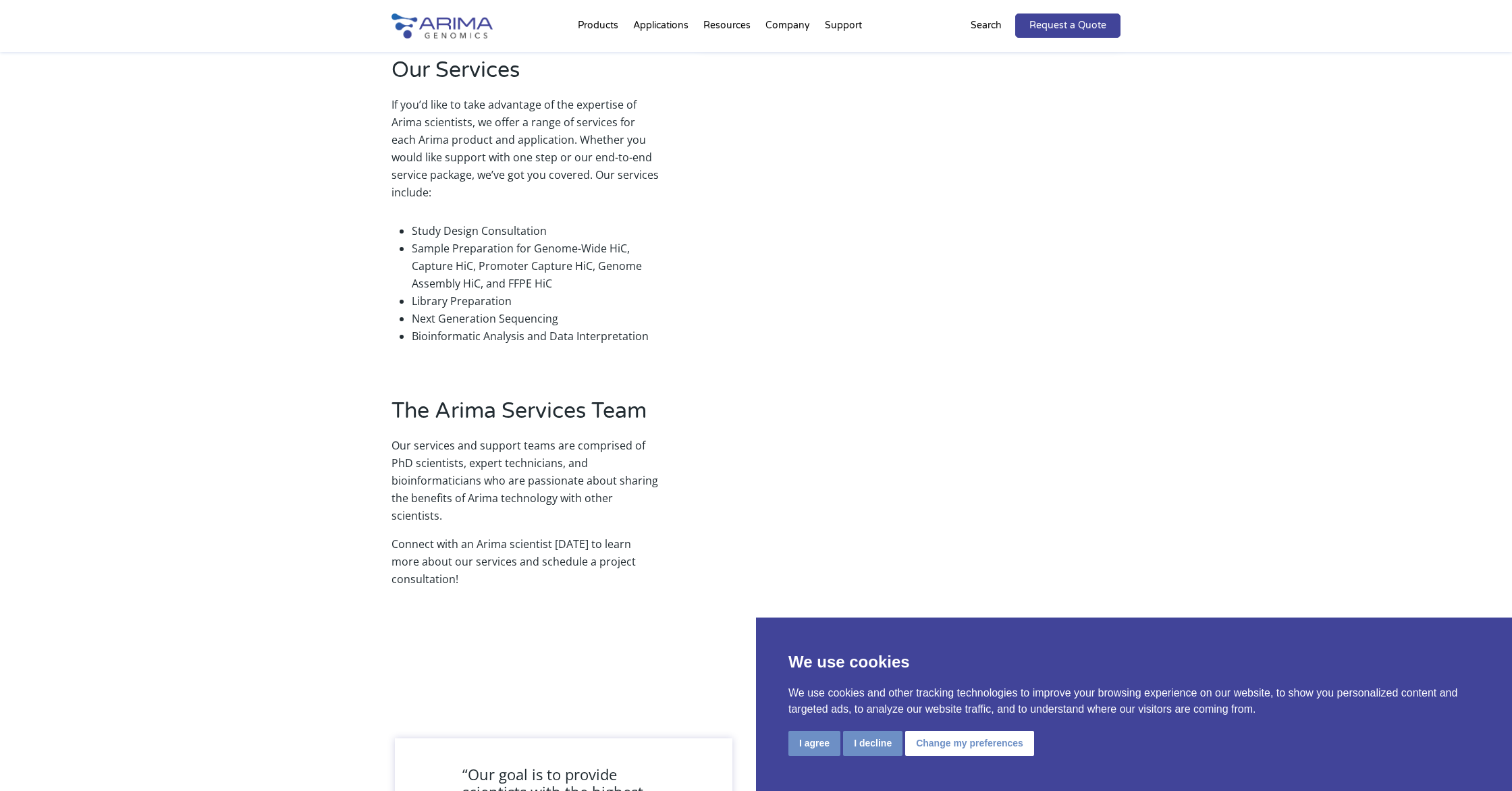
scroll to position [0, 0]
